Goal: Task Accomplishment & Management: Complete application form

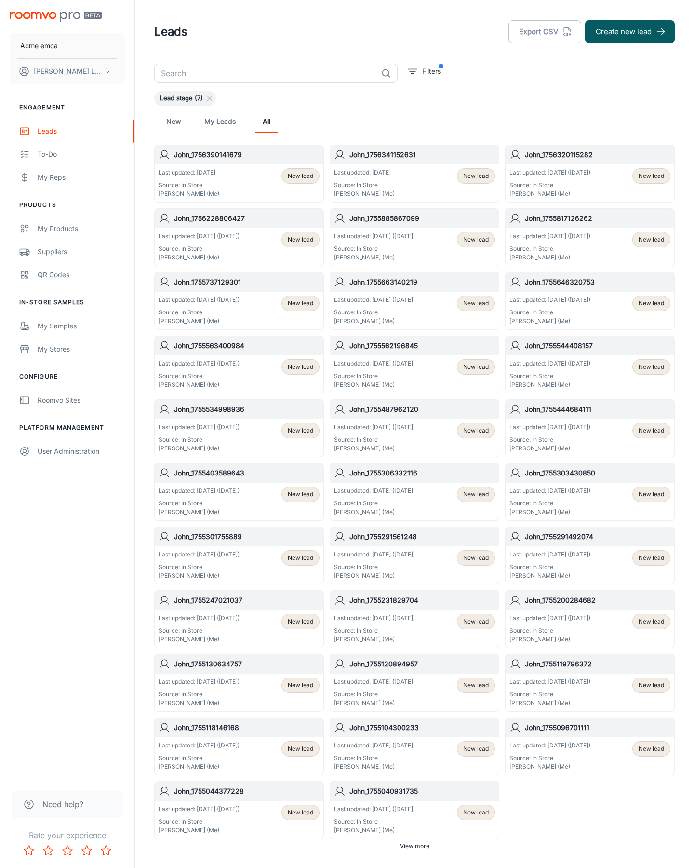
click at [630, 32] on button "Create new lead" at bounding box center [630, 31] width 90 height 23
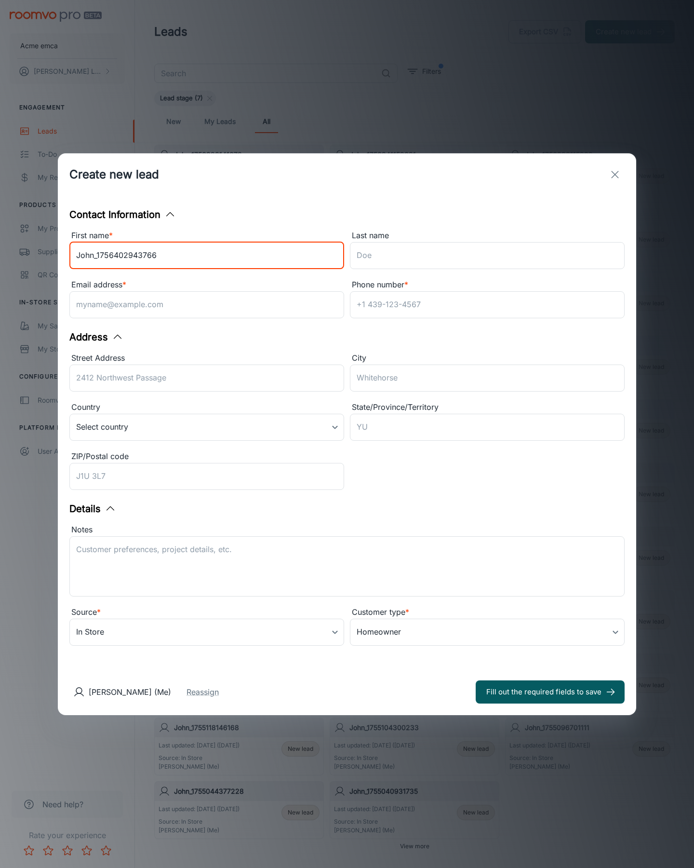
type input "John_1756402943766"
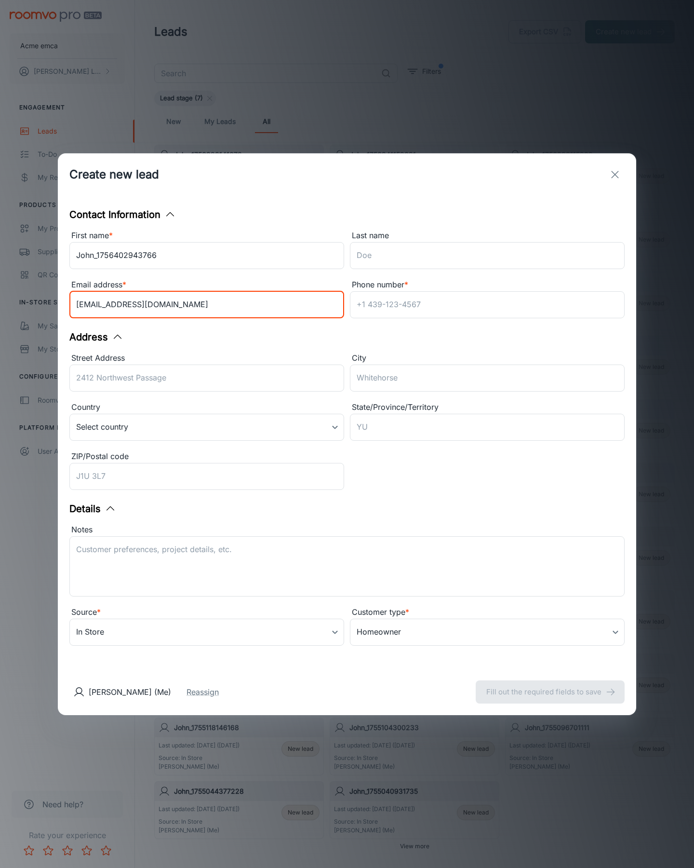
type input "[EMAIL_ADDRESS][DOMAIN_NAME]"
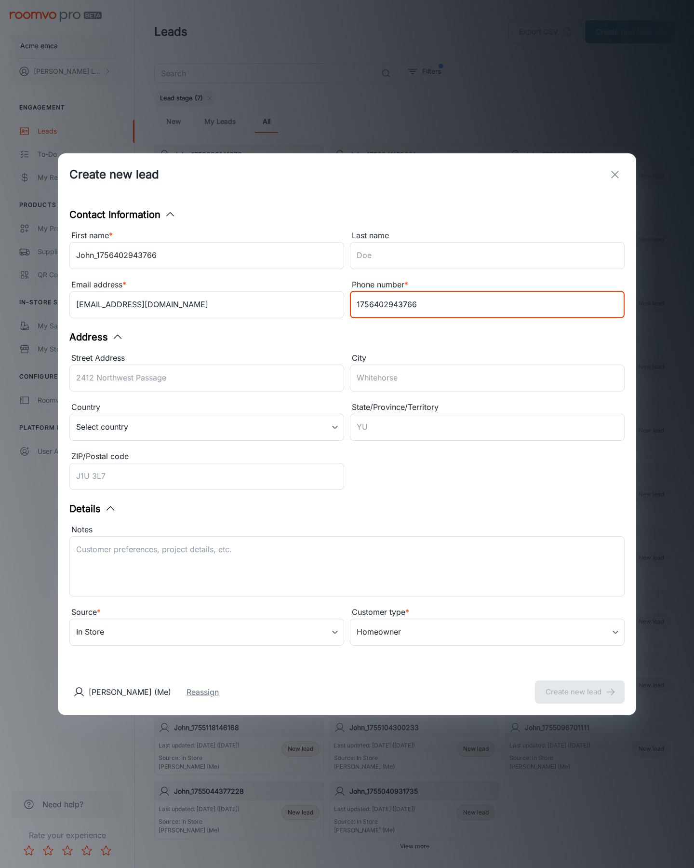
type input "1756402943766"
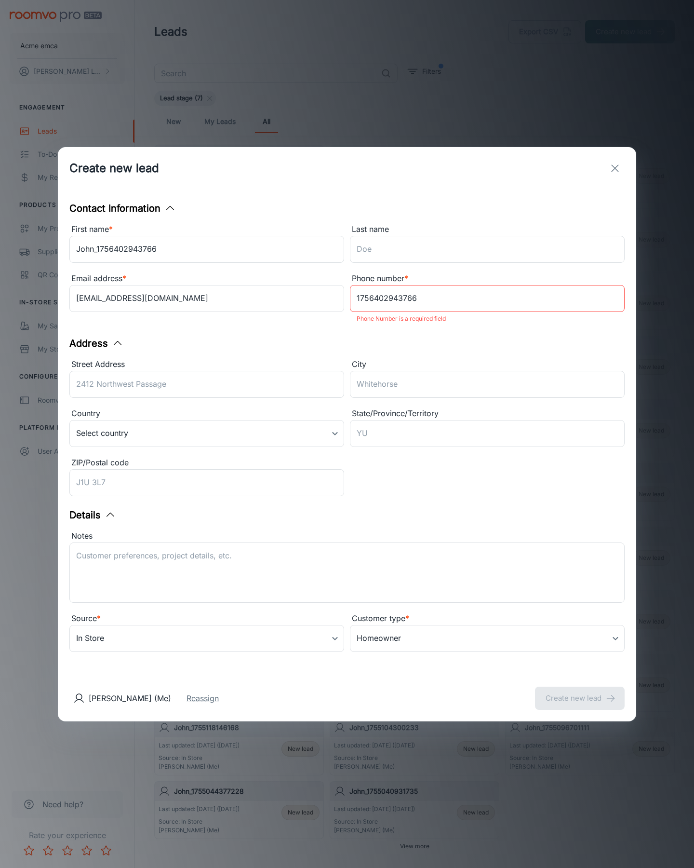
click at [580, 691] on button "Create new lead" at bounding box center [580, 698] width 90 height 23
